Goal: Information Seeking & Learning: Learn about a topic

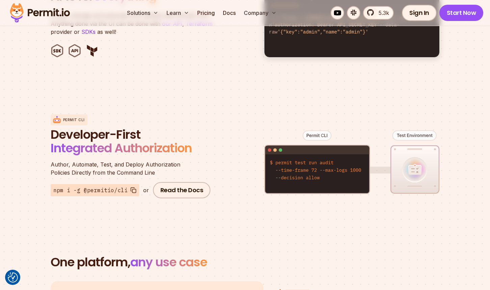
scroll to position [744, 0]
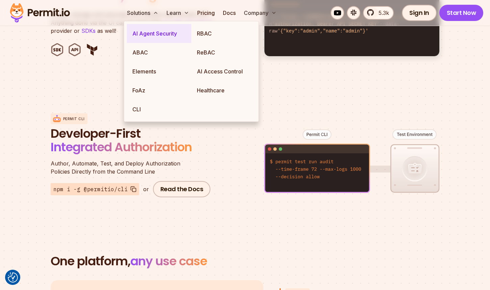
click at [152, 33] on link "AI Agent Security" at bounding box center [159, 33] width 65 height 19
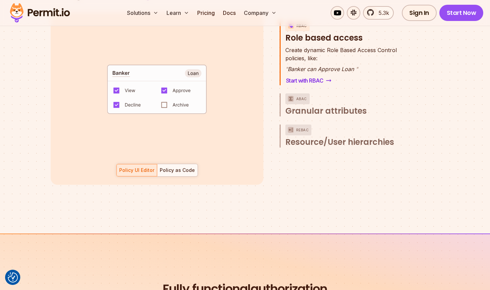
scroll to position [1013, 0]
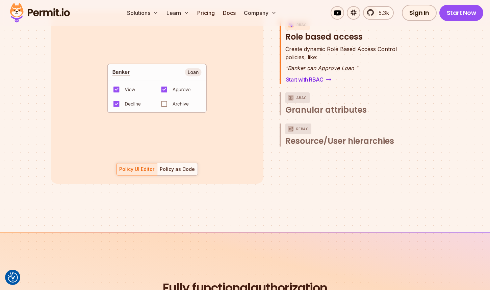
click at [166, 96] on code "default allow := false allow if { some role in data.users[input.user].roles act…" at bounding box center [157, 90] width 140 height 58
click at [180, 166] on div "Policy as Code" at bounding box center [177, 169] width 35 height 7
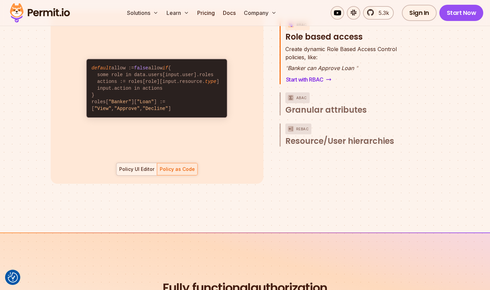
click at [143, 166] on div "Policy UI Editor" at bounding box center [136, 169] width 35 height 7
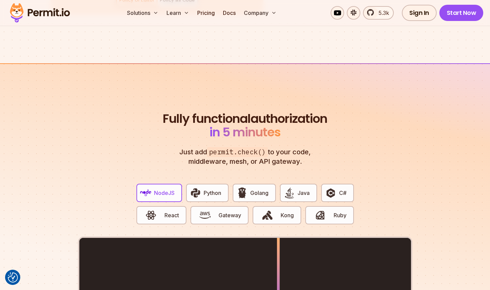
scroll to position [1182, 0]
click at [335, 183] on button "C#" at bounding box center [337, 192] width 32 height 18
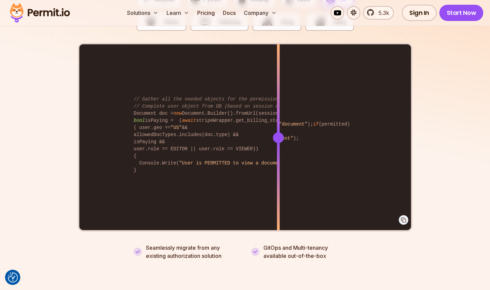
scroll to position [1375, 0]
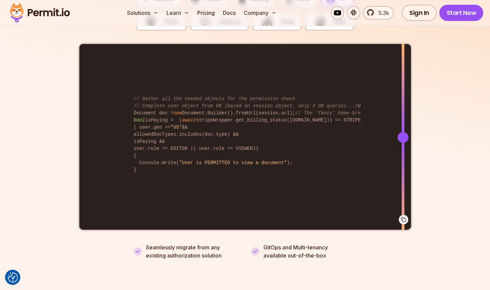
drag, startPoint x: 280, startPoint y: 129, endPoint x: 401, endPoint y: 177, distance: 129.8
click at [402, 177] on div at bounding box center [403, 137] width 3 height 187
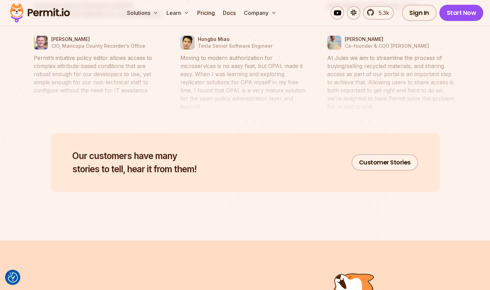
scroll to position [3222, 0]
